Goal: Information Seeking & Learning: Learn about a topic

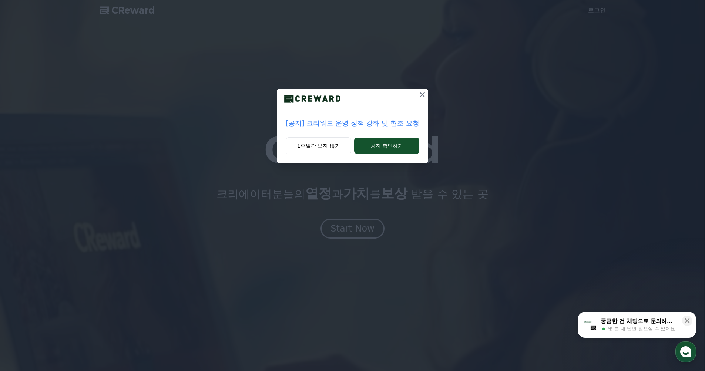
click at [334, 123] on p "[공지] 크리워드 운영 정책 강화 및 협조 요청" at bounding box center [352, 123] width 133 height 10
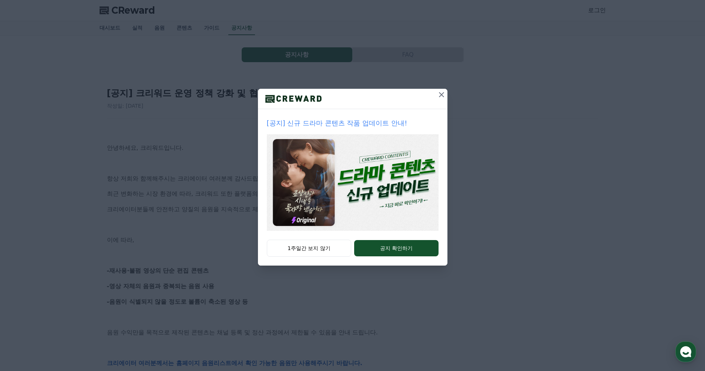
click at [442, 95] on icon at bounding box center [441, 94] width 5 height 5
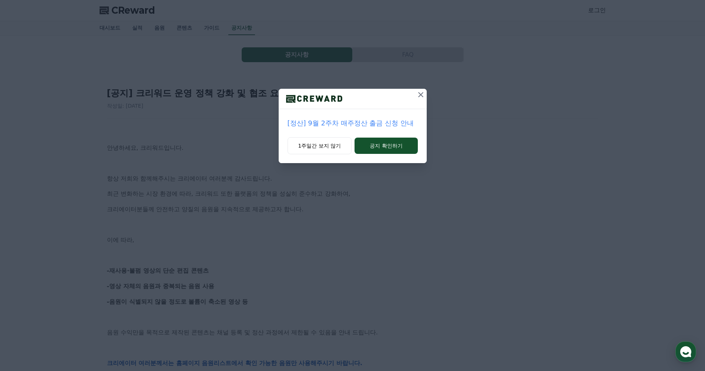
click at [420, 95] on icon at bounding box center [421, 94] width 9 height 9
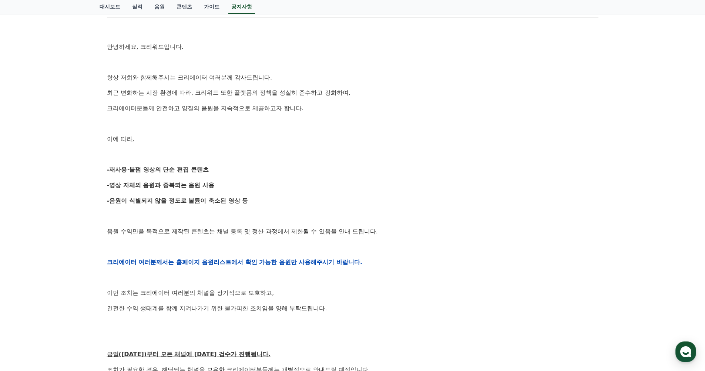
scroll to position [133, 0]
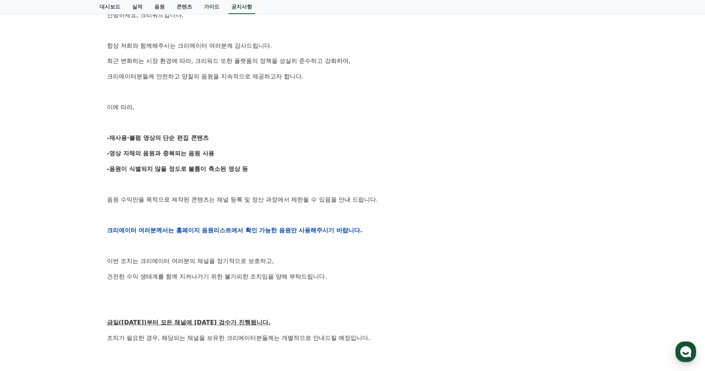
click at [329, 205] on div "안녕하세요, 크리워드입니다. 항상 저희와 함께해주시는 크리에이터 여러분께 감사드립니다. 최근 변화하는 시장 환경에 따라, 크리워드 또한 플랫폼…" at bounding box center [353, 230] width 492 height 471
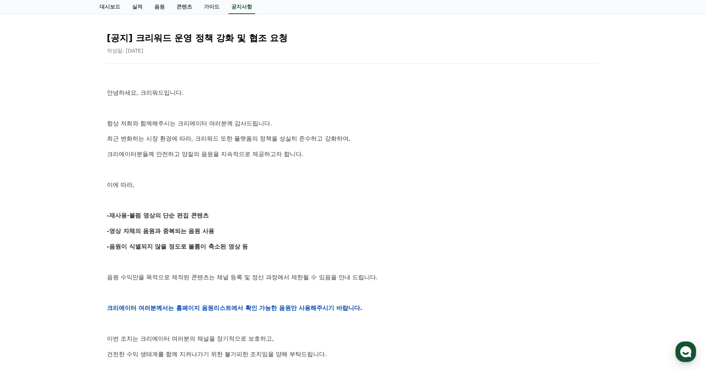
scroll to position [0, 0]
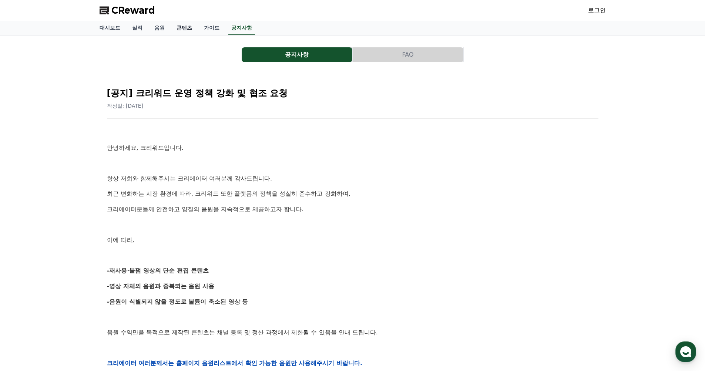
click at [175, 29] on link "콘텐츠" at bounding box center [184, 28] width 27 height 14
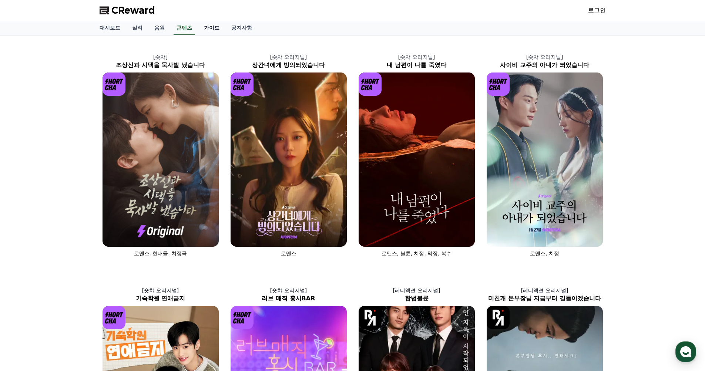
click at [208, 29] on link "가이드" at bounding box center [211, 28] width 27 height 14
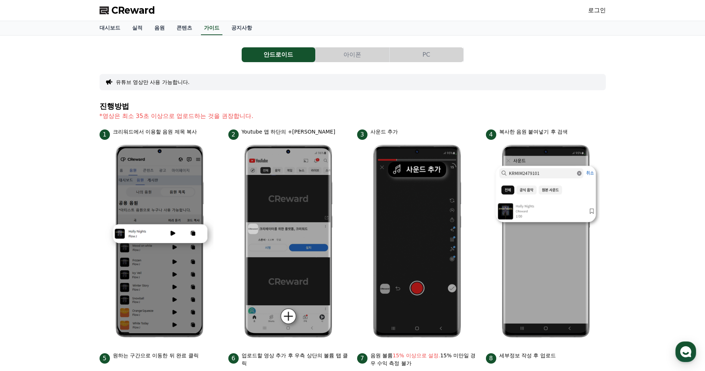
click at [434, 57] on button "PC" at bounding box center [427, 54] width 74 height 15
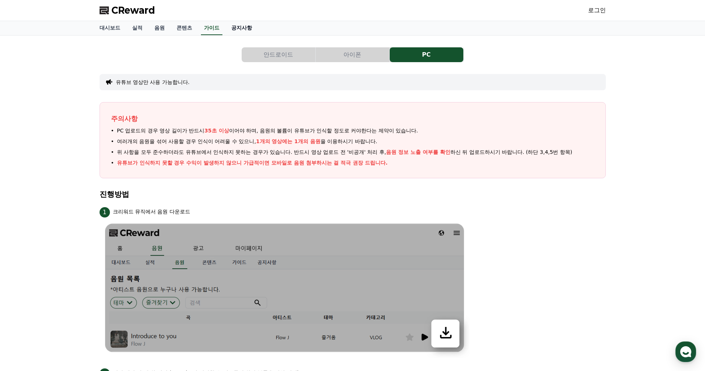
click at [228, 31] on link "공지사항" at bounding box center [241, 28] width 33 height 14
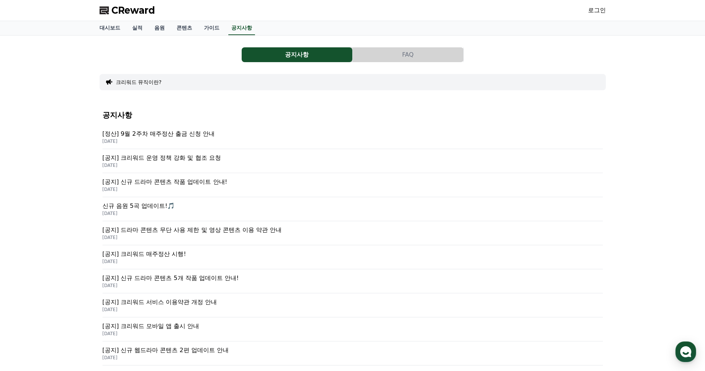
click at [185, 167] on p "2025-09-15" at bounding box center [353, 166] width 501 height 6
click at [210, 232] on p "[공지] 드라마 콘텐츠 무단 사용 제한 및 영상 콘텐츠 이용 약관 안내" at bounding box center [353, 230] width 501 height 9
click at [181, 157] on p "[공지] 크리워드 운영 정책 강화 및 협조 요청" at bounding box center [353, 158] width 501 height 9
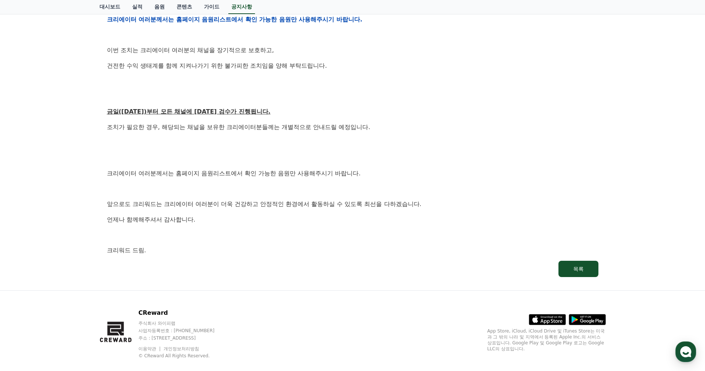
scroll to position [355, 0]
